Goal: Information Seeking & Learning: Check status

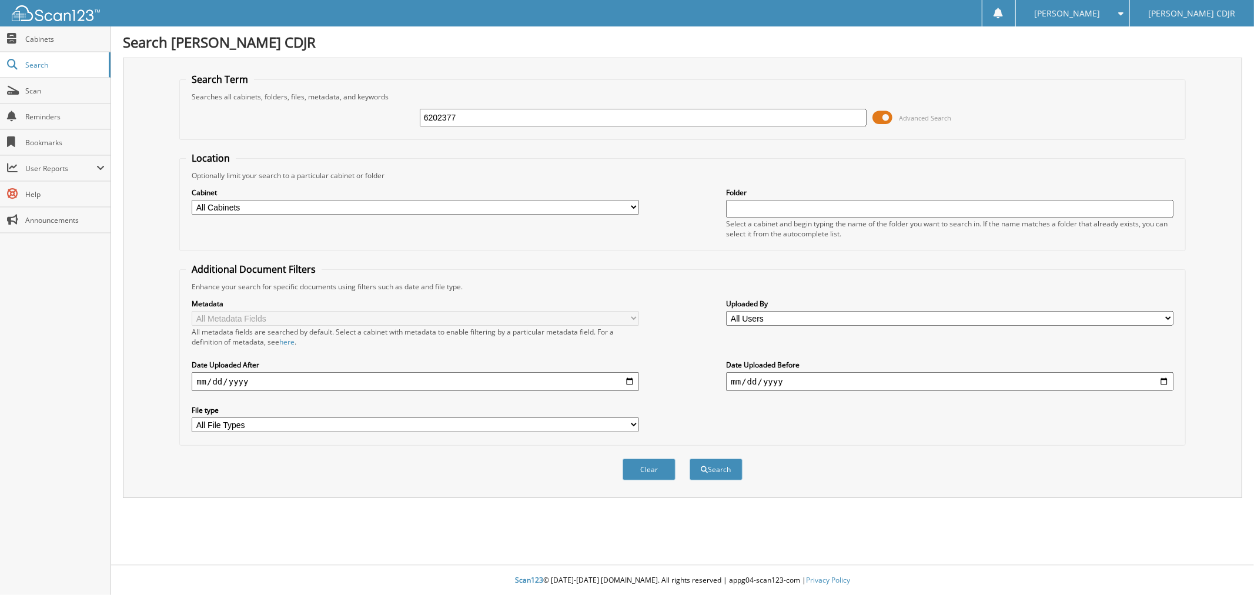
type input "6202377"
click at [690, 459] on button "Search" at bounding box center [716, 470] width 53 height 22
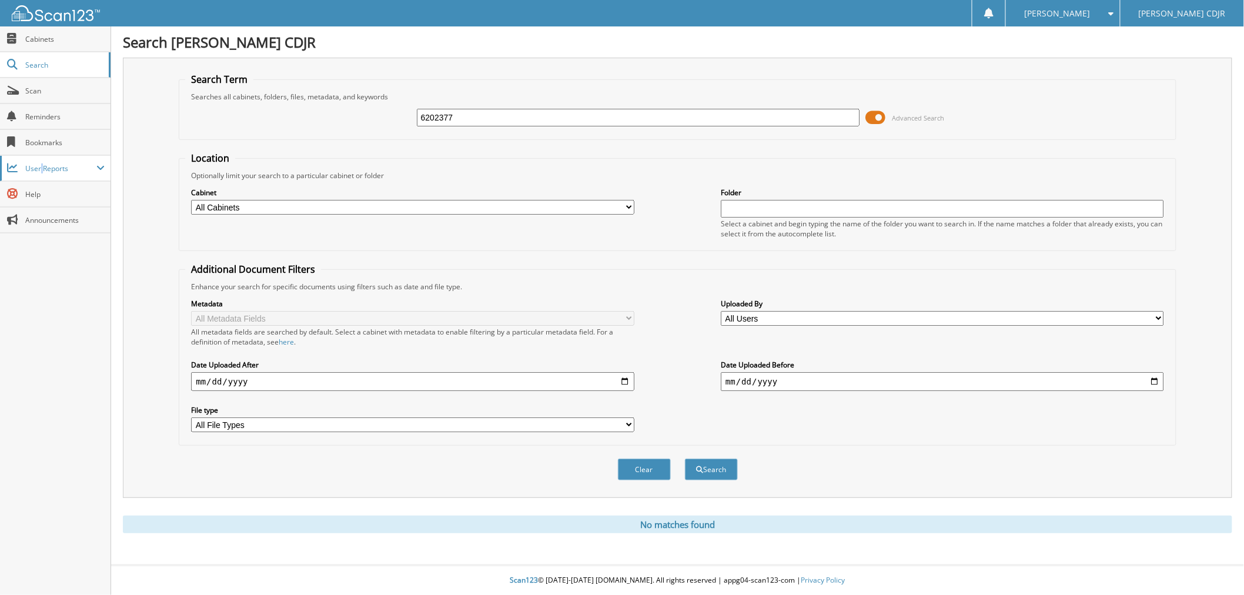
click at [48, 181] on span "User Reports" at bounding box center [55, 168] width 111 height 25
click at [56, 199] on span "My Recent Activity" at bounding box center [61, 194] width 86 height 11
